Goal: Task Accomplishment & Management: Use online tool/utility

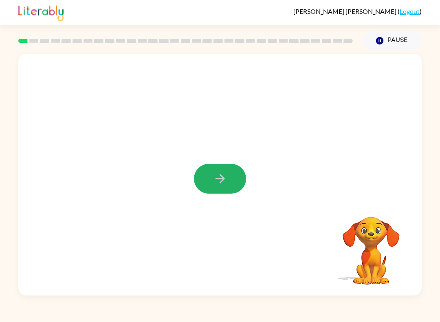
click at [225, 180] on icon "button" at bounding box center [220, 179] width 14 height 14
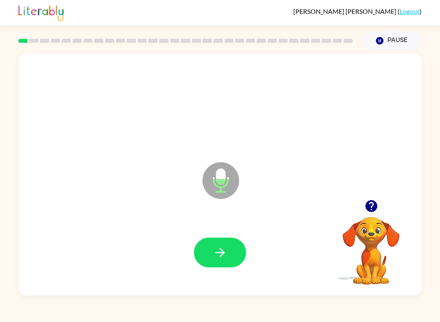
click at [225, 257] on icon "button" at bounding box center [220, 252] width 14 height 14
click at [215, 251] on icon "button" at bounding box center [220, 252] width 14 height 14
click at [219, 256] on icon "button" at bounding box center [220, 252] width 14 height 14
click at [209, 261] on button "button" at bounding box center [220, 253] width 52 height 30
click at [217, 257] on icon "button" at bounding box center [220, 252] width 14 height 14
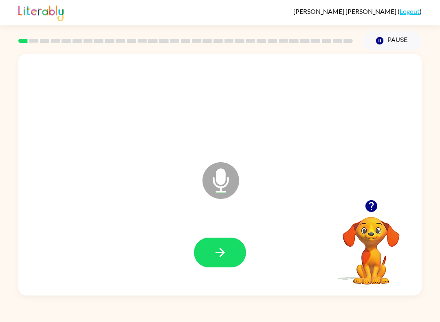
click at [233, 266] on button "button" at bounding box center [220, 253] width 52 height 30
click at [222, 244] on button "button" at bounding box center [220, 253] width 52 height 30
click at [223, 255] on icon "button" at bounding box center [219, 252] width 9 height 9
click at [25, 278] on div "Microphone The Microphone is here when it is your turn to talk" at bounding box center [219, 175] width 403 height 242
click at [226, 249] on icon "button" at bounding box center [220, 252] width 14 height 14
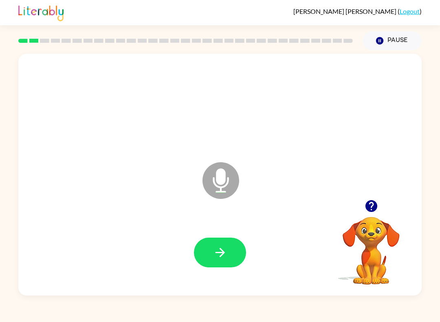
click at [231, 256] on button "button" at bounding box center [220, 253] width 52 height 30
click at [229, 262] on button "button" at bounding box center [220, 253] width 52 height 30
click at [226, 255] on icon "button" at bounding box center [220, 252] width 14 height 14
click at [229, 256] on button "button" at bounding box center [220, 253] width 52 height 30
click at [230, 253] on button "button" at bounding box center [220, 253] width 52 height 30
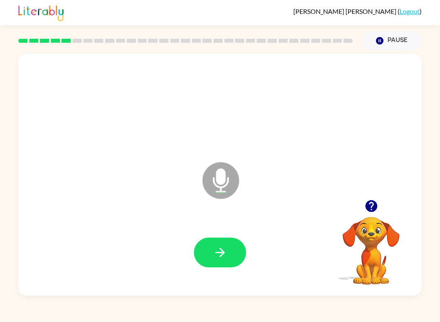
click at [219, 249] on icon "button" at bounding box center [220, 252] width 14 height 14
click at [224, 260] on button "button" at bounding box center [220, 253] width 52 height 30
click at [222, 257] on icon "button" at bounding box center [220, 252] width 14 height 14
click at [217, 260] on icon "button" at bounding box center [220, 252] width 14 height 14
click at [225, 249] on icon "button" at bounding box center [220, 252] width 14 height 14
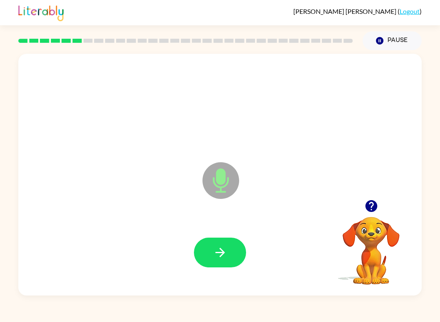
click at [226, 254] on icon "button" at bounding box center [220, 252] width 14 height 14
click at [226, 257] on icon "button" at bounding box center [220, 252] width 14 height 14
click at [222, 249] on icon "button" at bounding box center [220, 252] width 14 height 14
click at [228, 258] on button "button" at bounding box center [220, 253] width 52 height 30
click at [226, 255] on icon "button" at bounding box center [220, 252] width 14 height 14
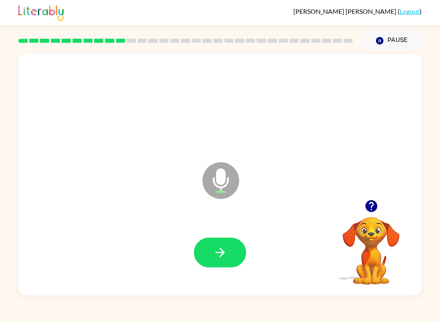
click at [227, 254] on icon "button" at bounding box center [220, 252] width 14 height 14
click at [230, 260] on button "button" at bounding box center [220, 253] width 52 height 30
click at [220, 247] on icon "button" at bounding box center [220, 252] width 14 height 14
click at [215, 255] on icon "button" at bounding box center [220, 252] width 14 height 14
click at [232, 251] on button "button" at bounding box center [220, 253] width 52 height 30
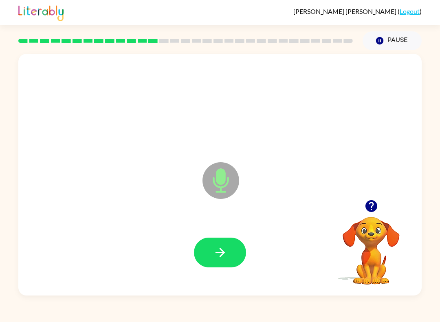
click at [229, 255] on button "button" at bounding box center [220, 253] width 52 height 30
click at [229, 252] on button "button" at bounding box center [220, 253] width 52 height 30
click at [228, 251] on button "button" at bounding box center [220, 253] width 52 height 30
click at [227, 262] on button "button" at bounding box center [220, 253] width 52 height 30
click at [224, 244] on button "button" at bounding box center [220, 253] width 52 height 30
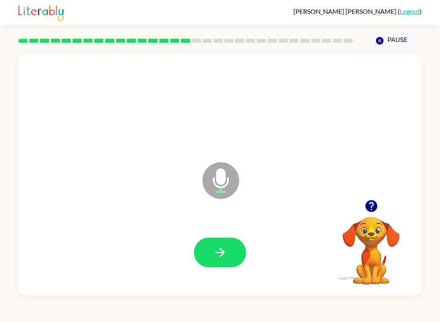
click at [227, 244] on button "button" at bounding box center [220, 253] width 52 height 30
click at [224, 251] on icon "button" at bounding box center [220, 252] width 14 height 14
click at [238, 240] on button "button" at bounding box center [220, 253] width 52 height 30
click at [227, 254] on icon "button" at bounding box center [220, 252] width 14 height 14
click at [234, 245] on button "button" at bounding box center [220, 253] width 52 height 30
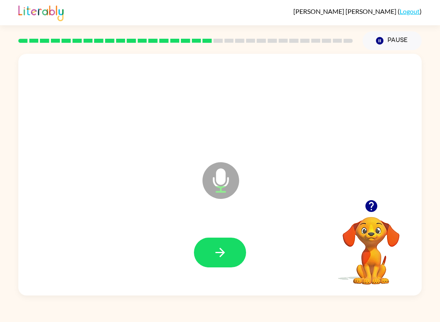
click at [231, 245] on button "button" at bounding box center [220, 253] width 52 height 30
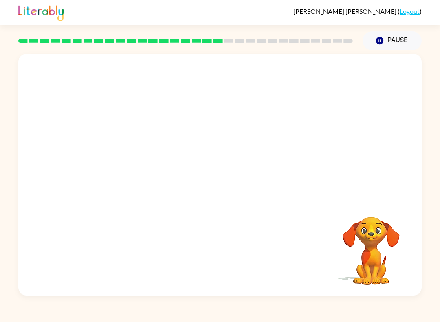
click at [387, 45] on button "Pause Pause" at bounding box center [392, 40] width 59 height 19
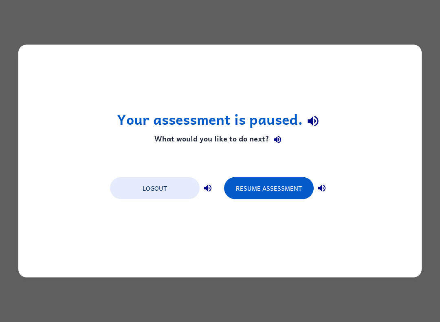
click at [249, 178] on button "Resume Assessment" at bounding box center [269, 188] width 90 height 22
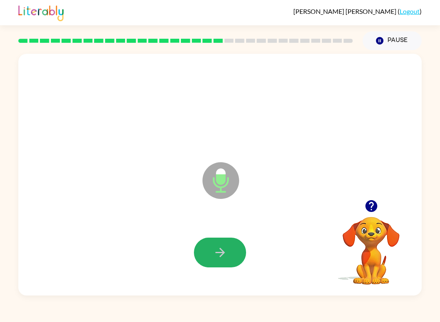
click at [221, 257] on icon "button" at bounding box center [220, 252] width 14 height 14
click at [214, 247] on icon "button" at bounding box center [220, 252] width 14 height 14
click at [223, 258] on icon "button" at bounding box center [220, 252] width 14 height 14
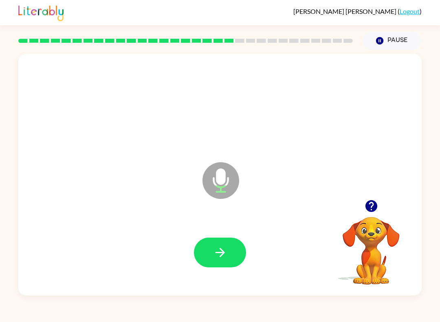
click at [231, 249] on button "button" at bounding box center [220, 253] width 52 height 30
click at [223, 257] on icon "button" at bounding box center [220, 252] width 14 height 14
click at [221, 252] on icon "button" at bounding box center [220, 252] width 14 height 14
click at [224, 267] on button "button" at bounding box center [220, 253] width 52 height 30
click at [219, 264] on button "button" at bounding box center [220, 253] width 52 height 30
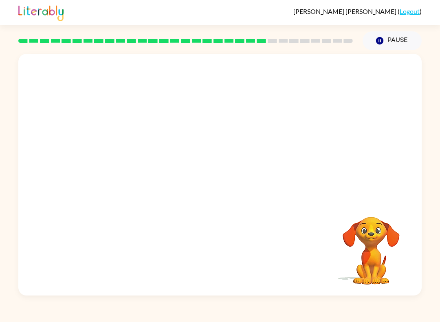
click at [220, 251] on div at bounding box center [219, 253] width 387 height 70
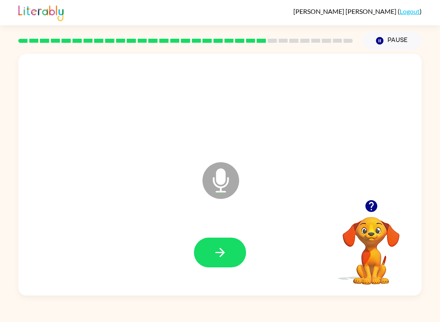
click at [218, 246] on icon "button" at bounding box center [220, 252] width 14 height 14
click at [218, 265] on button "button" at bounding box center [220, 253] width 52 height 30
click at [217, 242] on button "button" at bounding box center [220, 253] width 52 height 30
click at [223, 243] on button "button" at bounding box center [220, 253] width 52 height 30
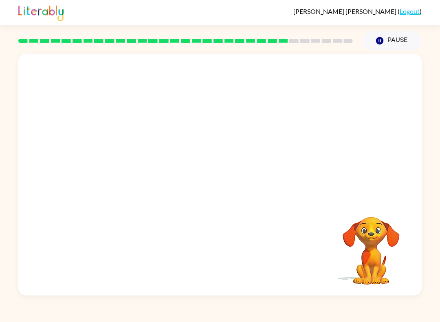
click at [340, 231] on video "Your browser must support playing .mp4 files to use Literably. Please try using…" at bounding box center [370, 244] width 81 height 81
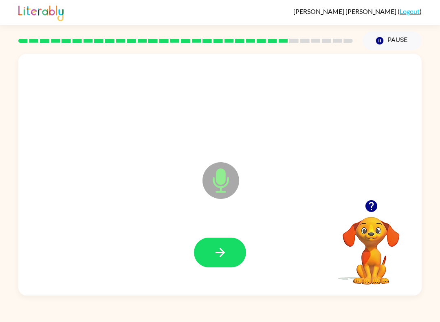
click at [219, 262] on button "button" at bounding box center [220, 253] width 52 height 30
click at [227, 246] on icon "button" at bounding box center [220, 252] width 14 height 14
click at [224, 255] on icon "button" at bounding box center [220, 252] width 14 height 14
click at [223, 264] on button "button" at bounding box center [220, 253] width 52 height 30
click at [383, 39] on icon "Pause" at bounding box center [379, 40] width 9 height 9
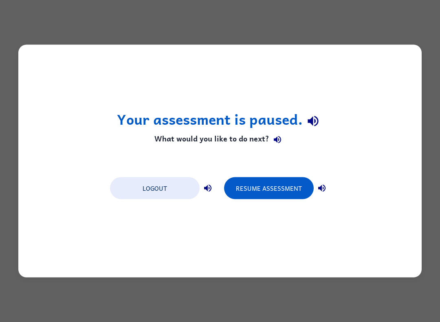
click at [255, 189] on button "Resume Assessment" at bounding box center [269, 188] width 90 height 22
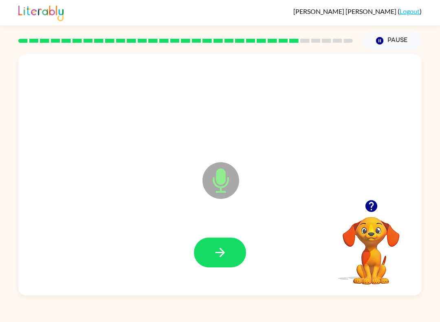
click at [220, 264] on button "button" at bounding box center [220, 253] width 52 height 30
click at [213, 256] on icon "button" at bounding box center [220, 252] width 14 height 14
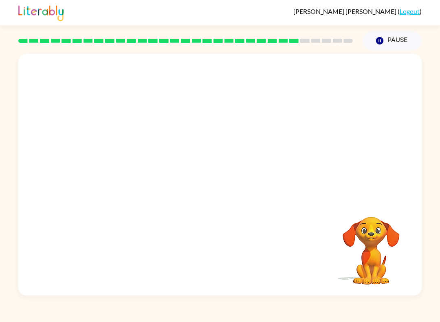
click at [390, 36] on button "Pause Pause" at bounding box center [392, 40] width 59 height 19
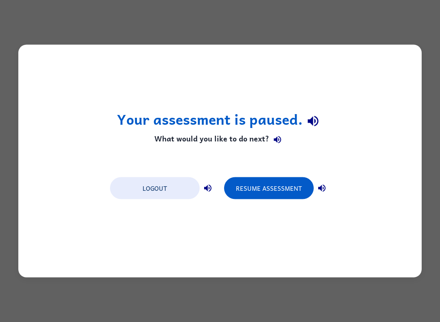
click at [171, 186] on button "Logout" at bounding box center [155, 188] width 90 height 22
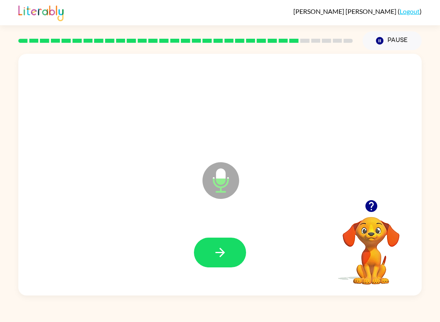
click at [220, 257] on icon "button" at bounding box center [219, 252] width 9 height 9
click at [229, 249] on button "button" at bounding box center [220, 253] width 52 height 30
click at [226, 241] on button "button" at bounding box center [220, 253] width 52 height 30
click at [231, 254] on button "button" at bounding box center [220, 253] width 52 height 30
click at [226, 256] on icon "button" at bounding box center [220, 252] width 14 height 14
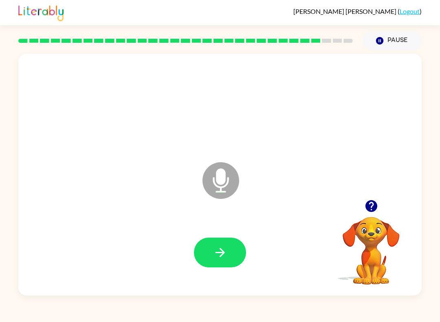
click at [215, 255] on icon "button" at bounding box center [220, 252] width 14 height 14
click at [218, 251] on icon "button" at bounding box center [220, 252] width 14 height 14
click at [228, 251] on button "button" at bounding box center [220, 253] width 52 height 30
click at [226, 264] on button "button" at bounding box center [220, 253] width 52 height 30
click at [220, 258] on icon "button" at bounding box center [220, 252] width 14 height 14
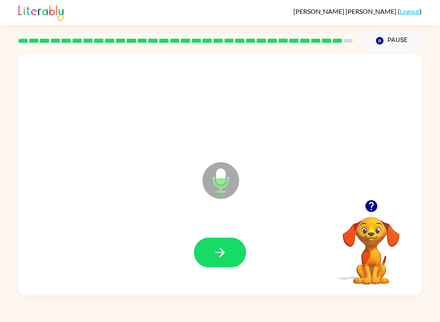
click at [209, 246] on button "button" at bounding box center [220, 253] width 52 height 30
click at [226, 246] on icon "button" at bounding box center [220, 252] width 14 height 14
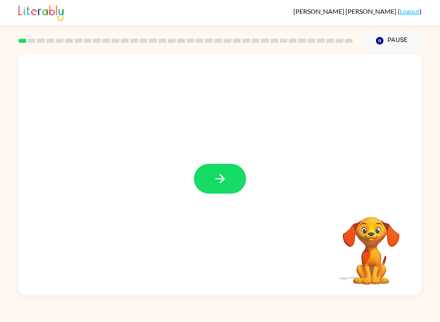
click at [222, 176] on icon "button" at bounding box center [220, 179] width 14 height 14
click at [167, 318] on div "[PERSON_NAME] ( Logout ) Pause Pause Your browser must support playing .mp4 fil…" at bounding box center [220, 161] width 440 height 322
click at [161, 319] on div "[PERSON_NAME] ( Logout ) Pause Pause Your browser must support playing .mp4 fil…" at bounding box center [220, 161] width 440 height 322
click at [154, 319] on div "[PERSON_NAME] ( Logout ) Pause Pause Your browser must support playing .mp4 fil…" at bounding box center [220, 161] width 440 height 322
click at [234, 317] on div "[PERSON_NAME] ( Logout ) Pause Pause Your browser must support playing .mp4 fil…" at bounding box center [220, 161] width 440 height 322
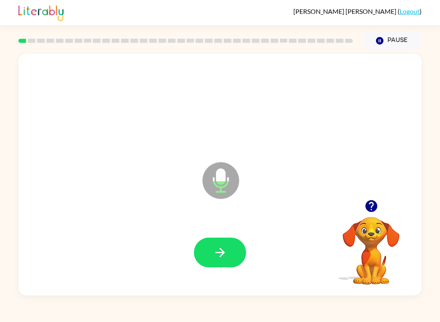
click at [215, 258] on icon "button" at bounding box center [220, 252] width 14 height 14
click at [209, 249] on button "button" at bounding box center [220, 253] width 52 height 30
click at [392, 40] on button "Pause Pause" at bounding box center [392, 40] width 59 height 19
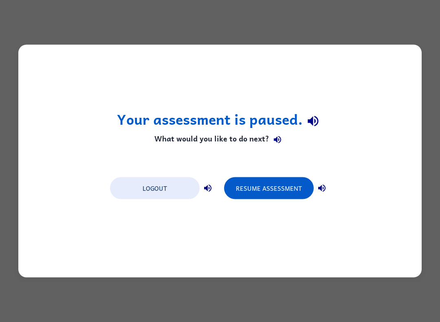
click at [274, 188] on button "Resume Assessment" at bounding box center [269, 188] width 90 height 22
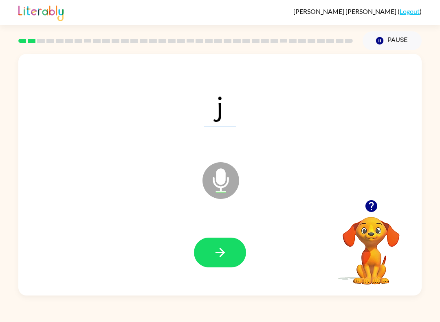
click at [232, 257] on button "button" at bounding box center [220, 253] width 52 height 30
click at [206, 255] on button "button" at bounding box center [220, 253] width 52 height 30
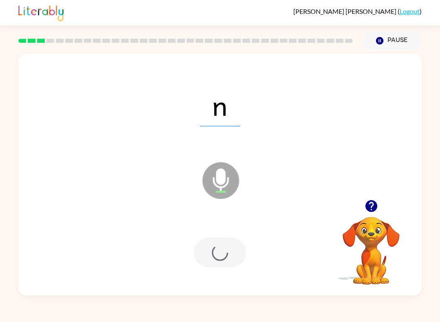
click at [220, 234] on div at bounding box center [219, 253] width 387 height 70
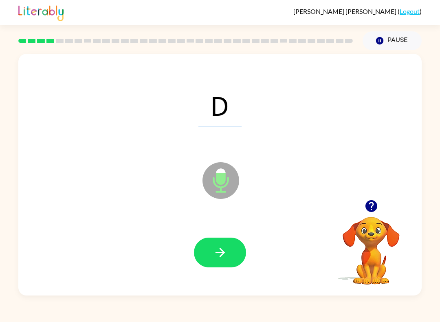
click at [219, 255] on icon "button" at bounding box center [220, 252] width 14 height 14
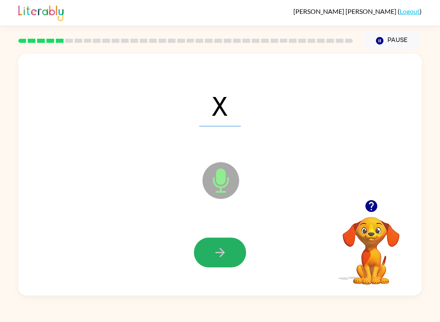
click at [230, 266] on button "button" at bounding box center [220, 253] width 52 height 30
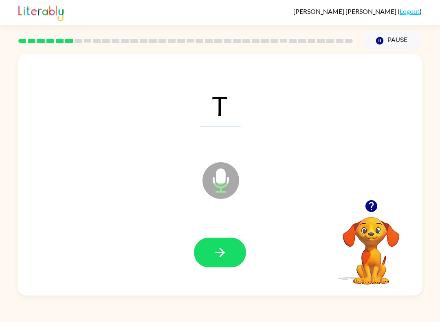
click at [223, 253] on icon "button" at bounding box center [219, 252] width 9 height 9
click at [219, 260] on icon "button" at bounding box center [220, 252] width 14 height 14
click at [220, 250] on icon "button" at bounding box center [220, 252] width 14 height 14
click at [233, 262] on button "button" at bounding box center [220, 253] width 52 height 30
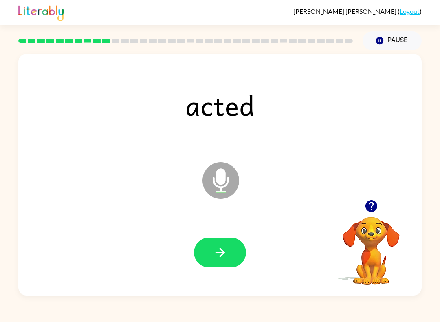
click at [227, 259] on icon "button" at bounding box center [220, 252] width 14 height 14
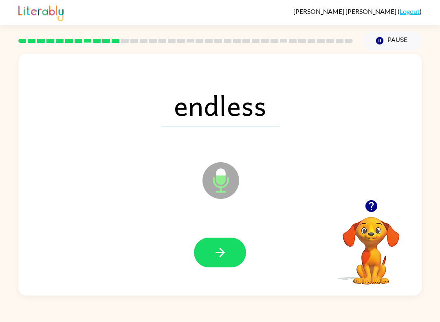
click at [224, 253] on icon "button" at bounding box center [219, 252] width 9 height 9
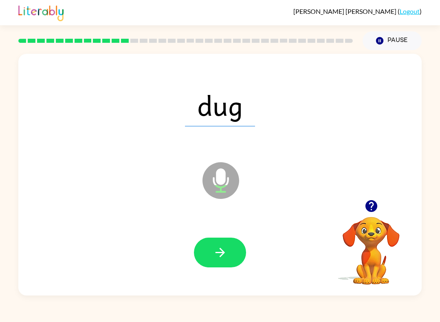
click at [211, 235] on div at bounding box center [219, 253] width 387 height 70
click at [229, 258] on button "button" at bounding box center [220, 253] width 52 height 30
click at [213, 254] on icon "button" at bounding box center [220, 252] width 14 height 14
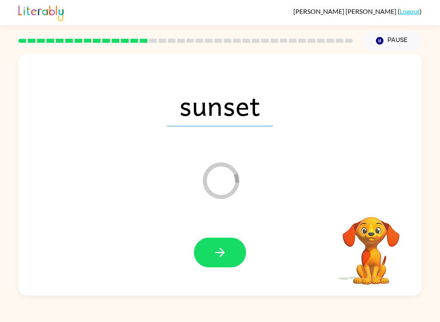
click at [224, 243] on button "button" at bounding box center [220, 253] width 52 height 30
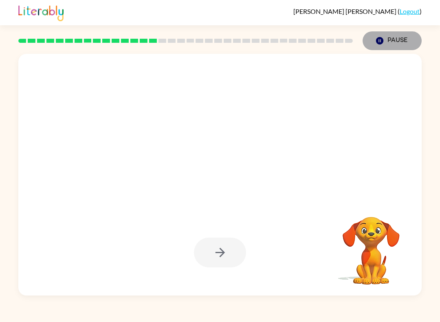
click at [390, 36] on button "Pause Pause" at bounding box center [392, 40] width 59 height 19
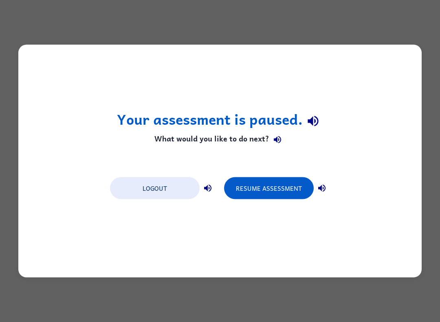
click at [155, 187] on button "Logout" at bounding box center [155, 188] width 90 height 22
